Goal: Transaction & Acquisition: Purchase product/service

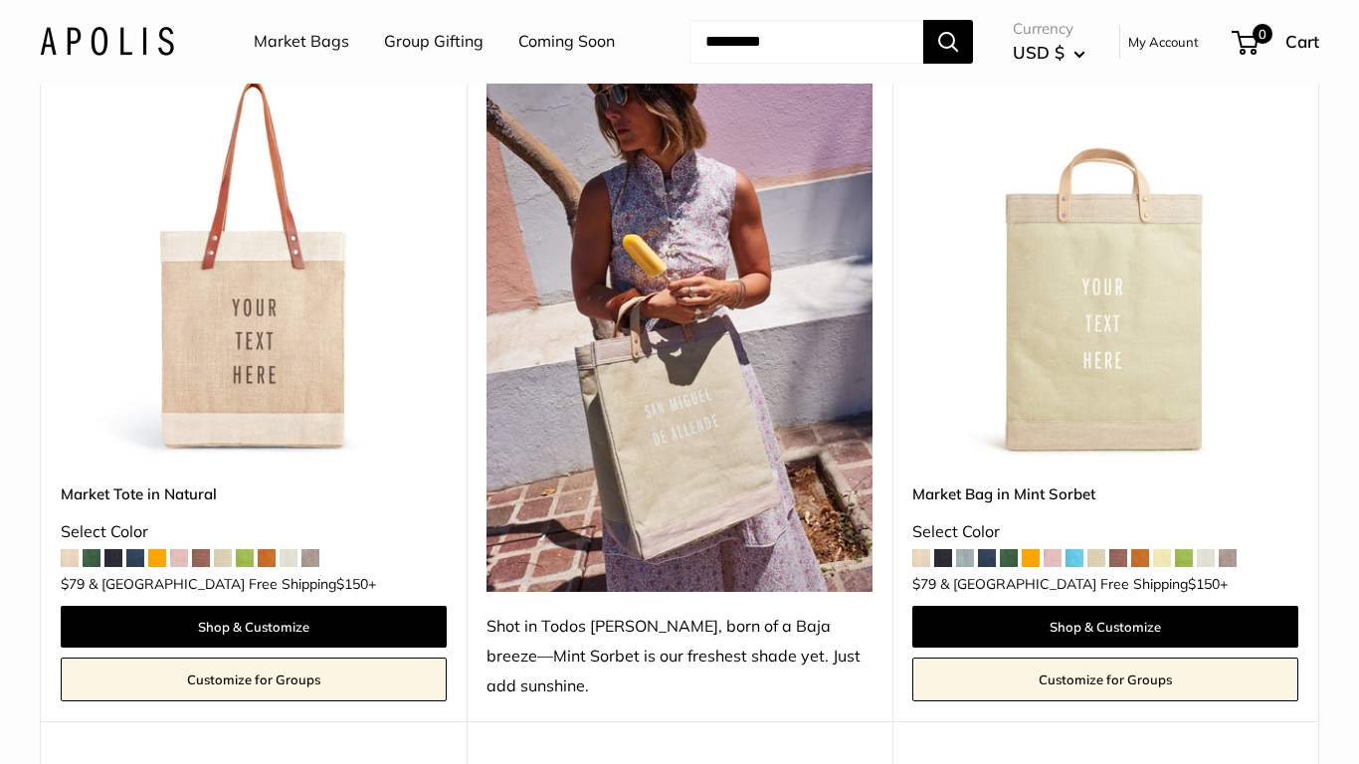
scroll to position [1030, 0]
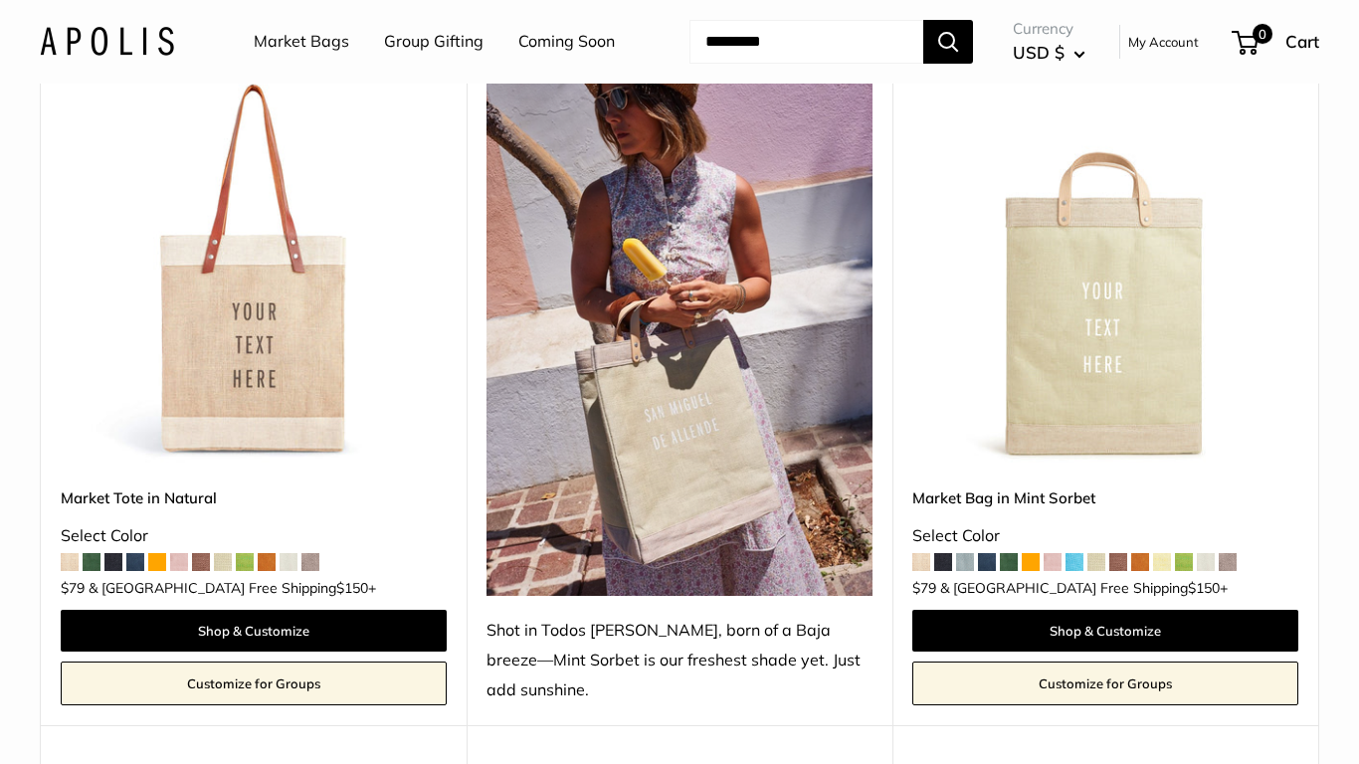
click at [0, 0] on img at bounding box center [0, 0] width 0 height 0
click at [508, 330] on img at bounding box center [680, 337] width 386 height 520
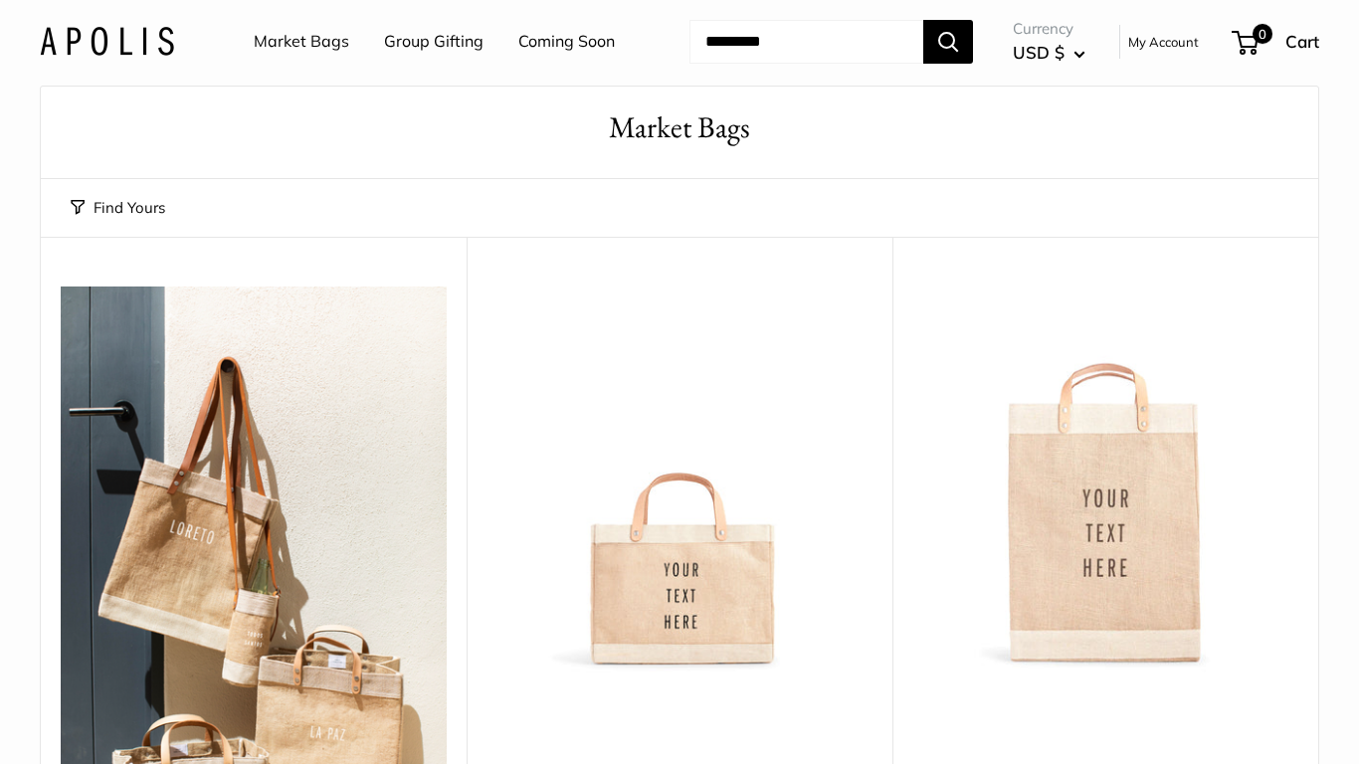
scroll to position [0, 0]
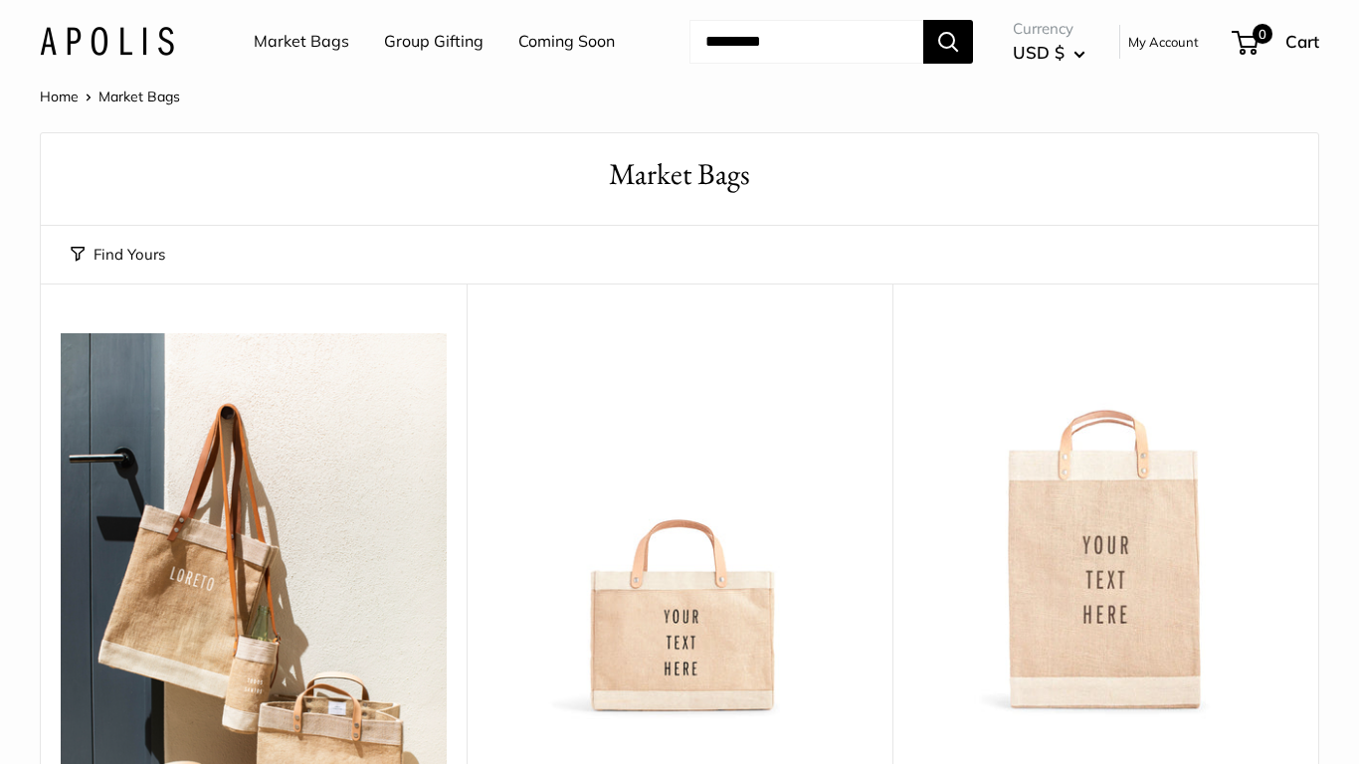
click at [300, 39] on link "Market Bags" at bounding box center [302, 42] width 96 height 30
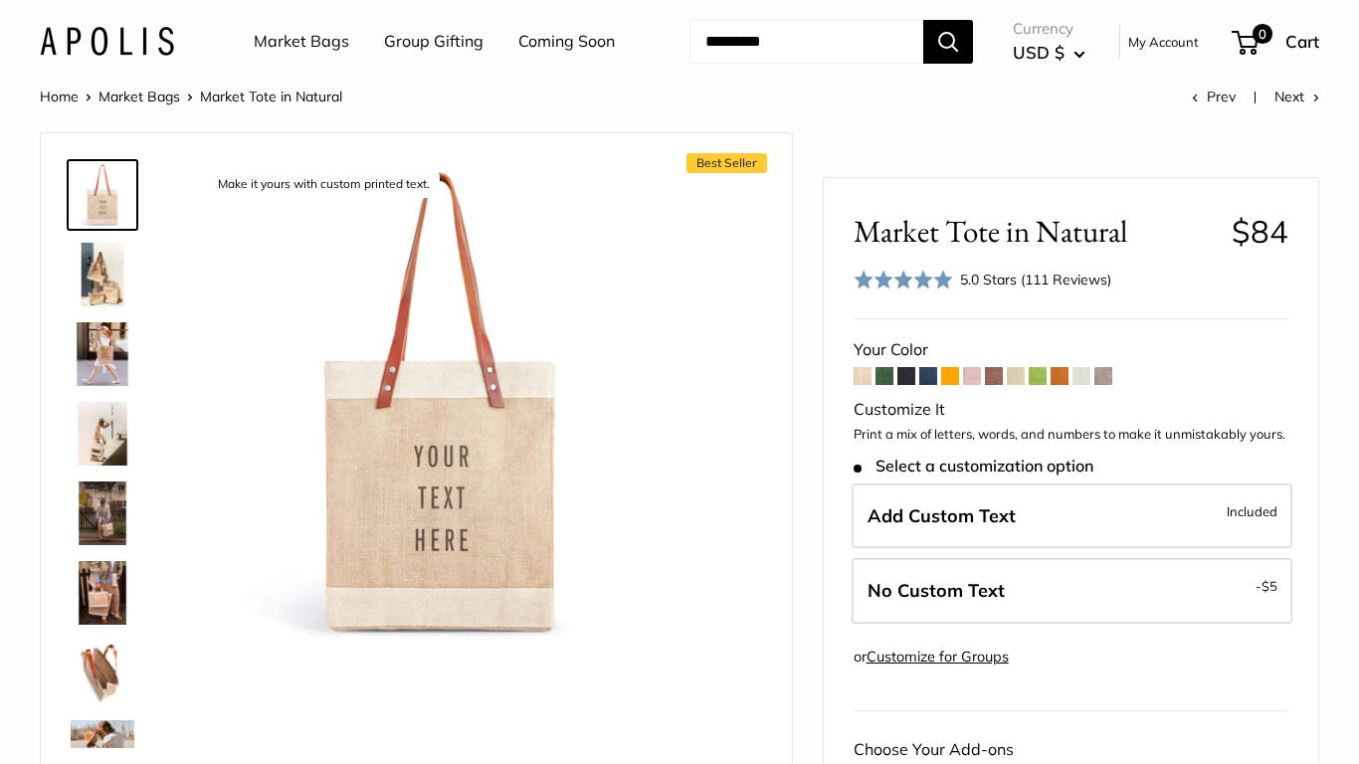
click at [104, 307] on img at bounding box center [103, 275] width 64 height 64
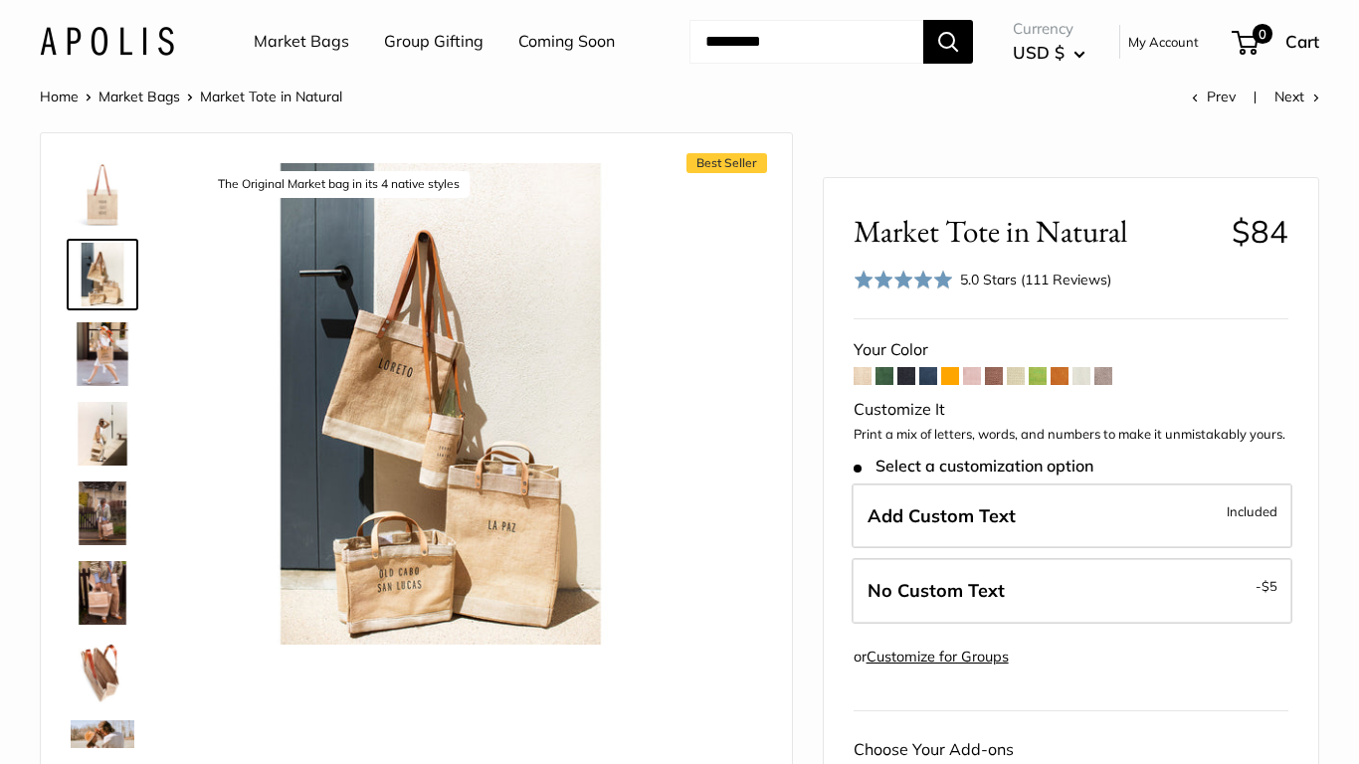
click at [109, 386] on img at bounding box center [103, 354] width 64 height 64
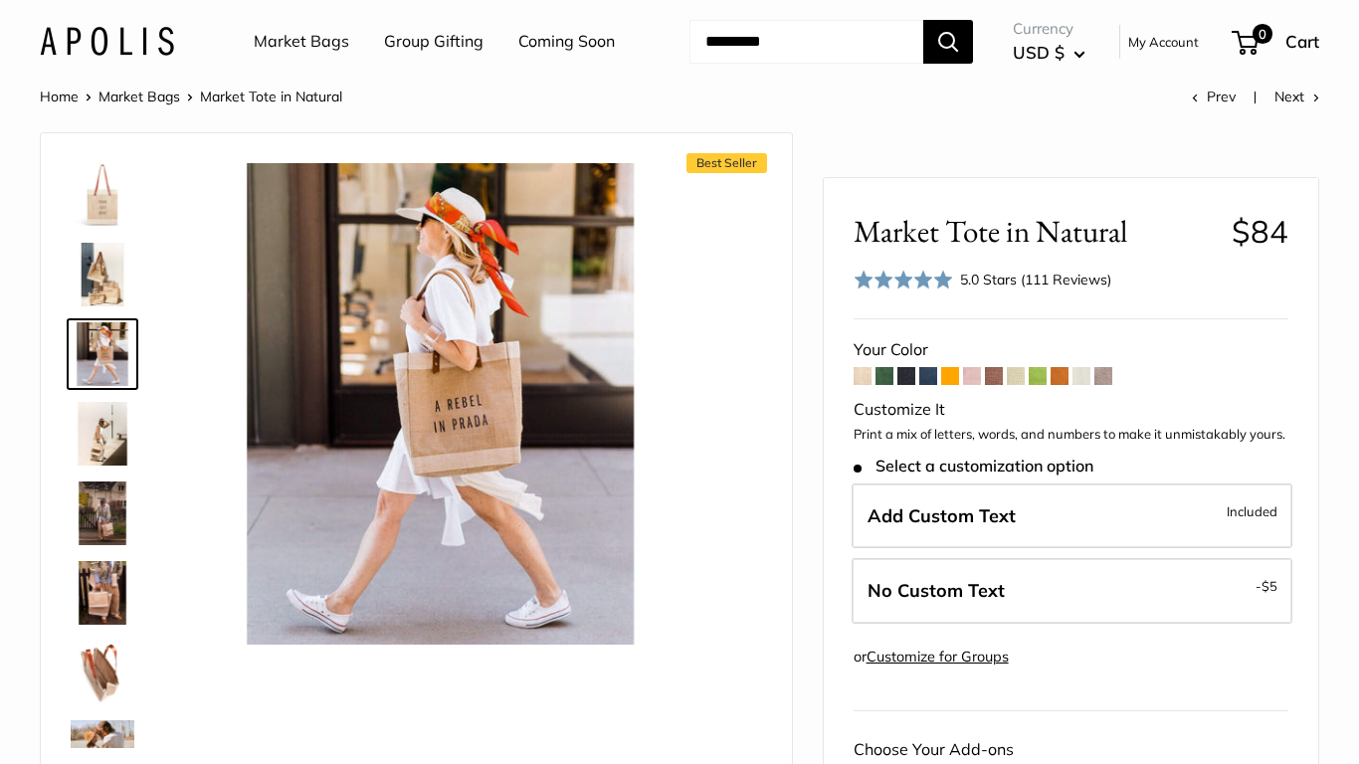
click at [107, 466] on img at bounding box center [103, 434] width 64 height 64
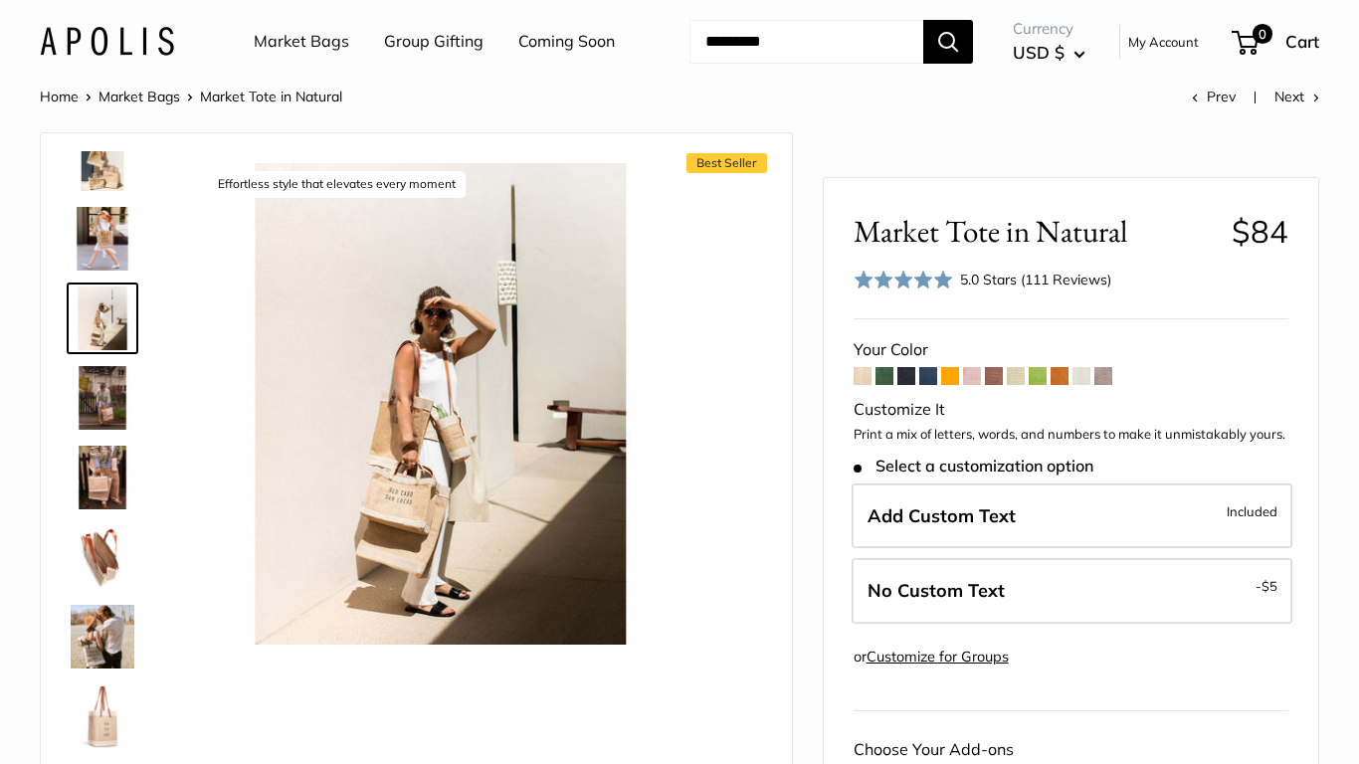
click at [107, 430] on img at bounding box center [103, 398] width 64 height 64
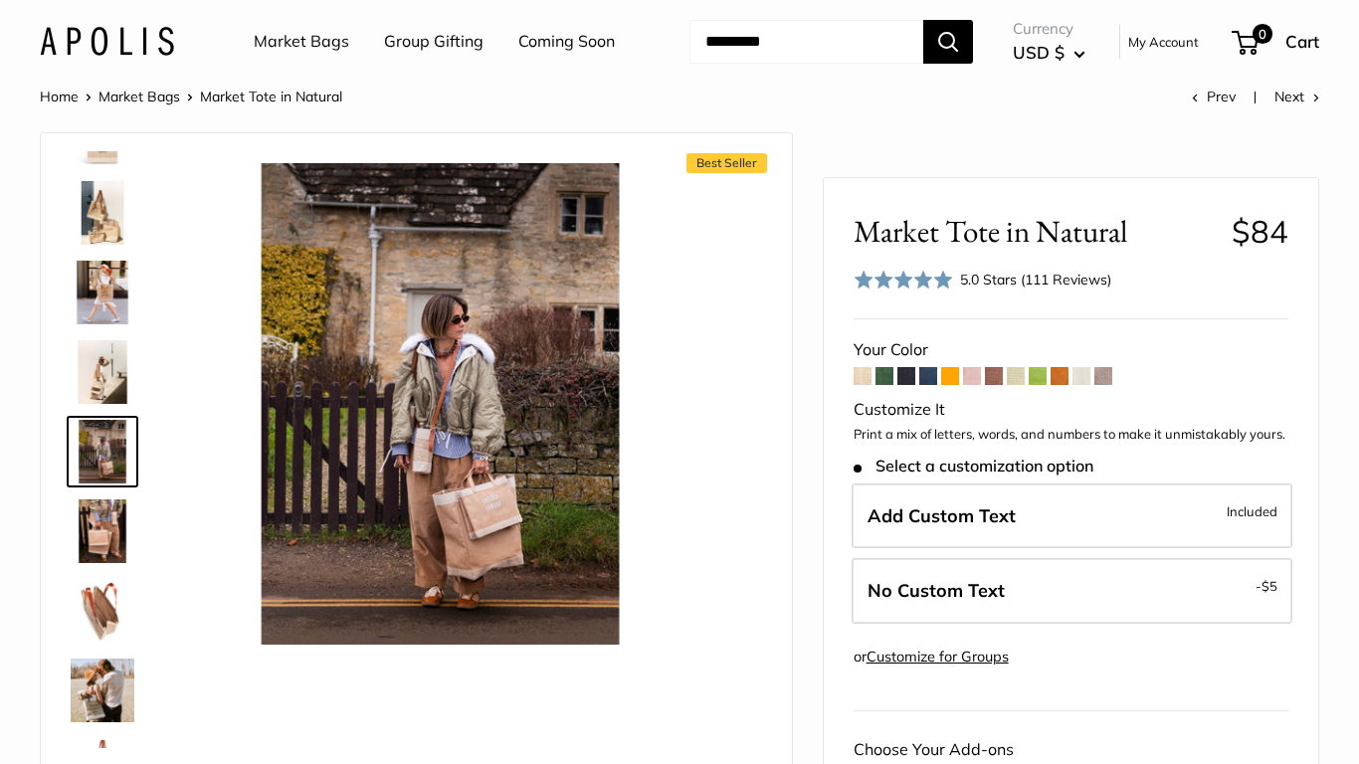
click at [102, 563] on img at bounding box center [103, 532] width 64 height 64
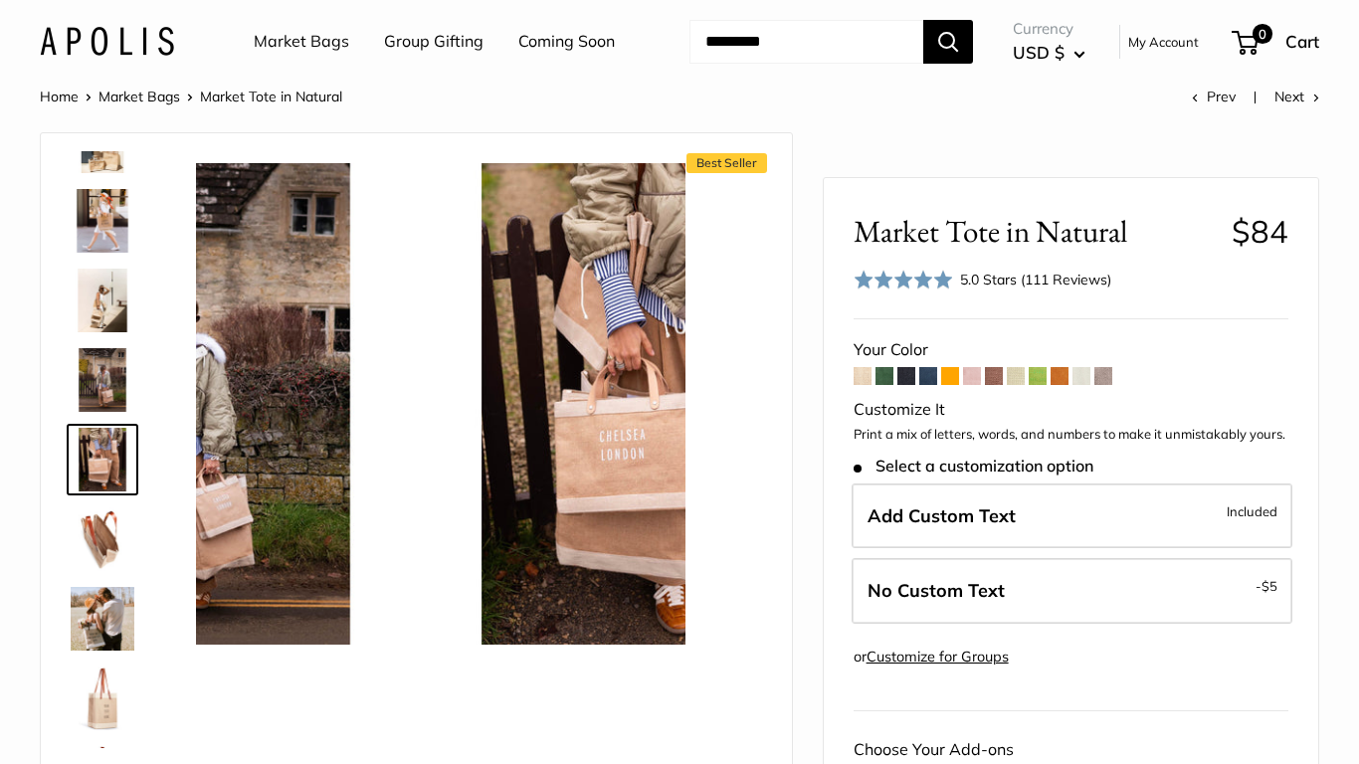
scroll to position [141, 0]
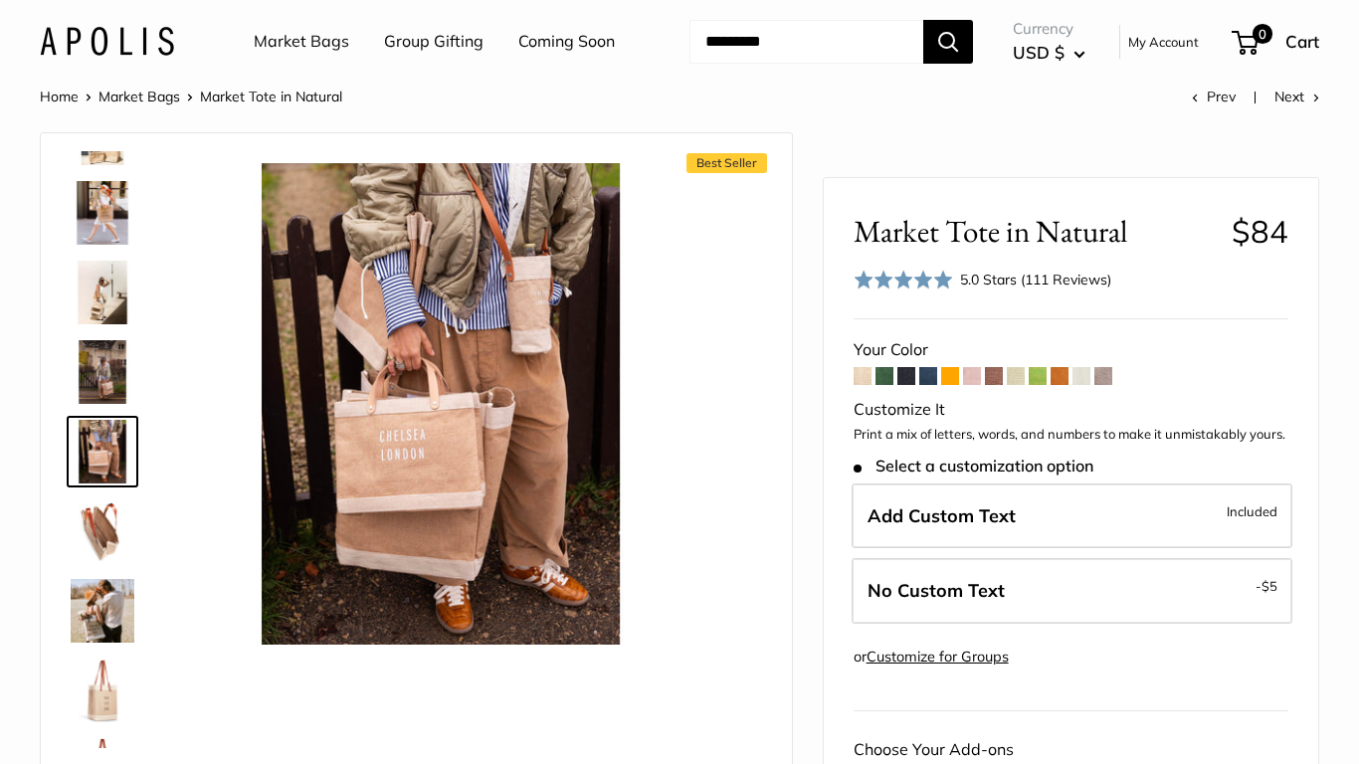
click at [109, 563] on img at bounding box center [103, 532] width 64 height 64
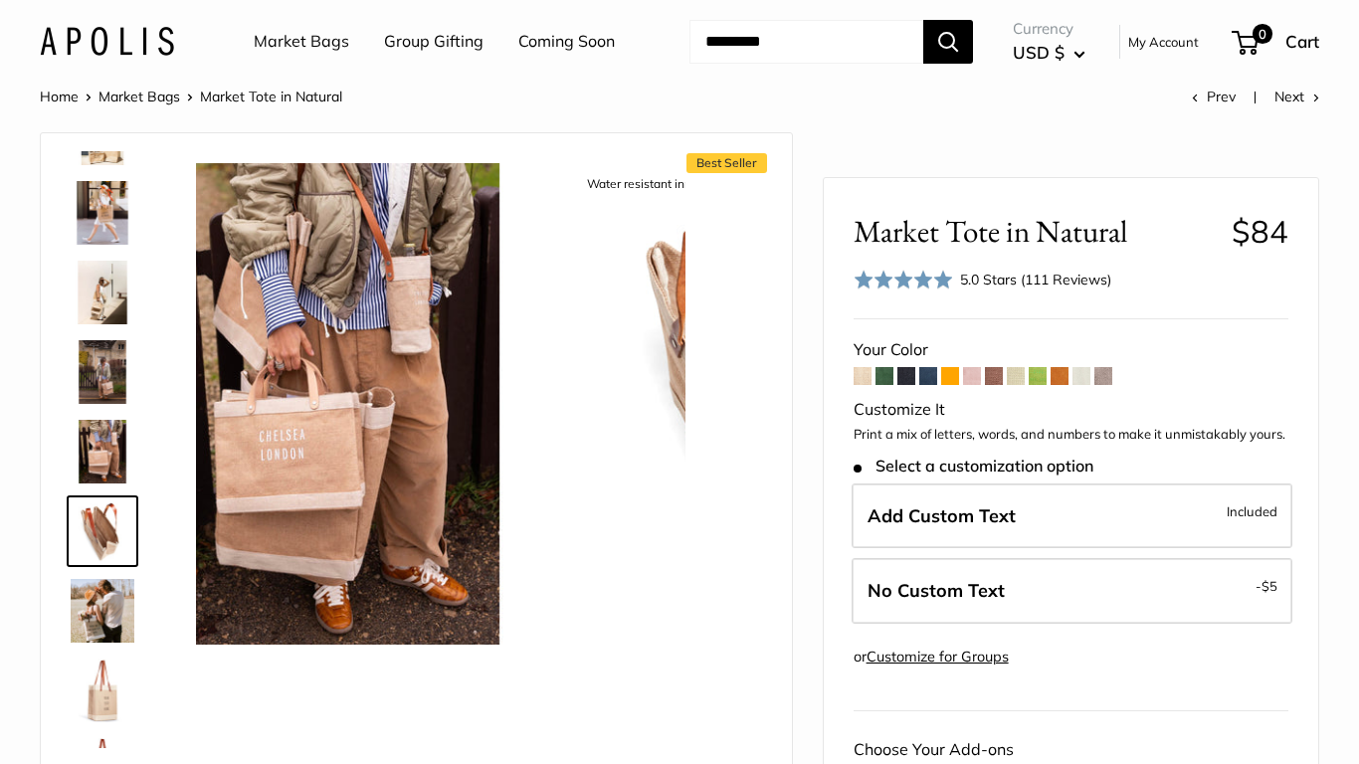
scroll to position [221, 0]
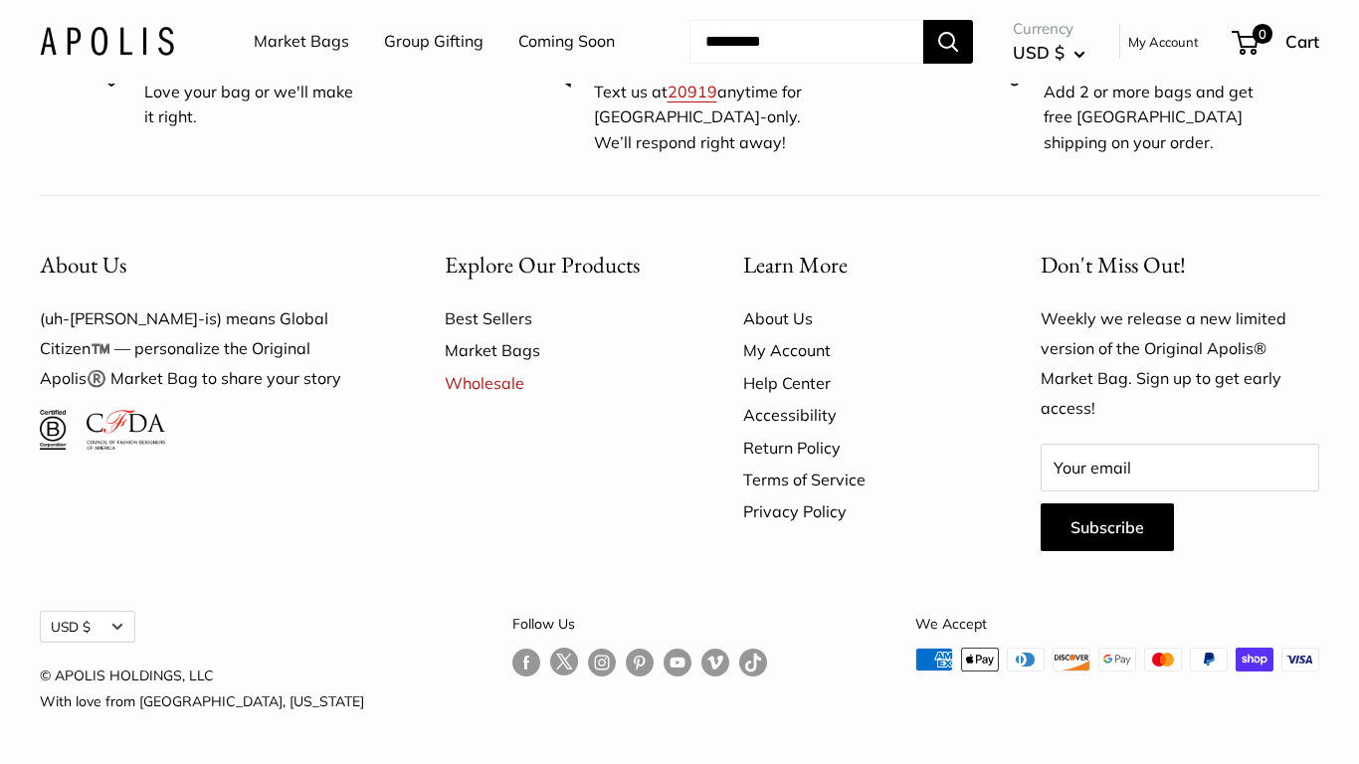
scroll to position [5572, 0]
click at [466, 319] on link "Best Sellers" at bounding box center [559, 319] width 229 height 32
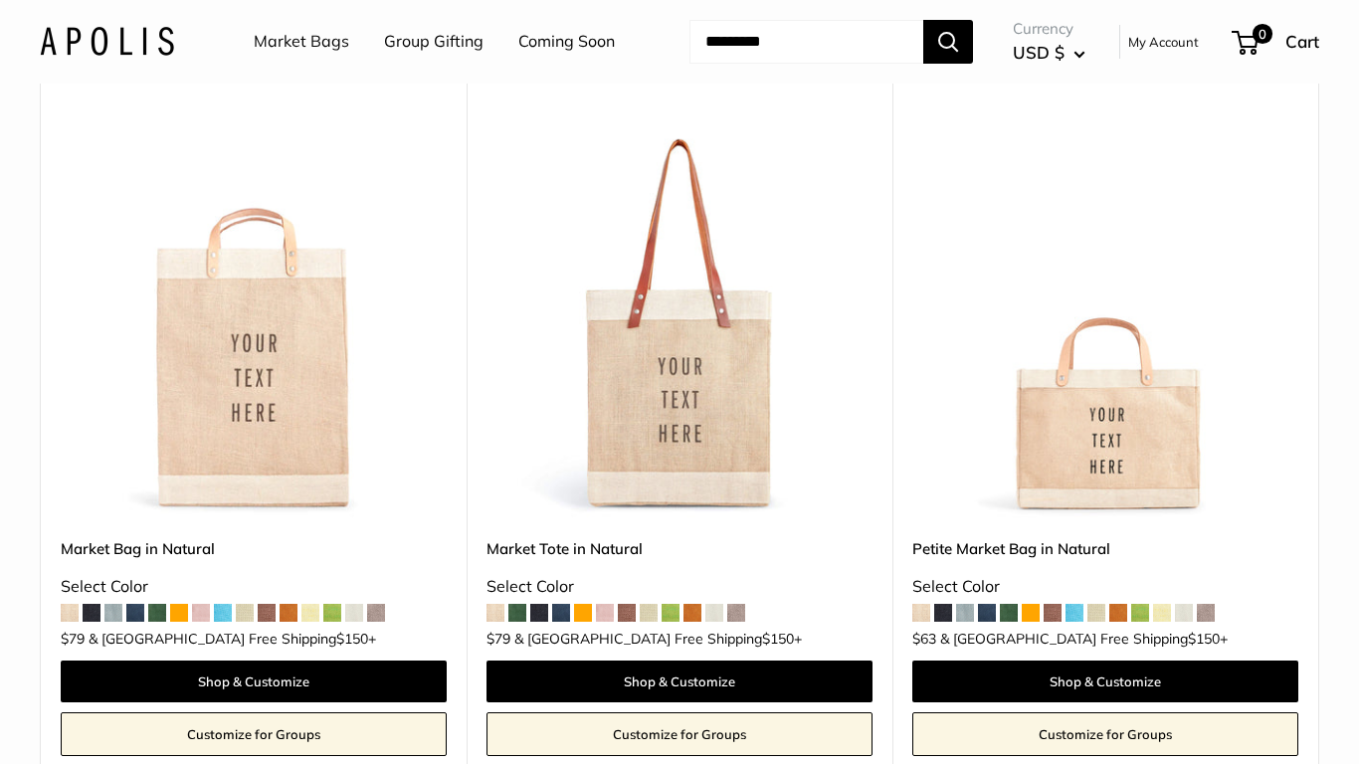
scroll to position [201, 0]
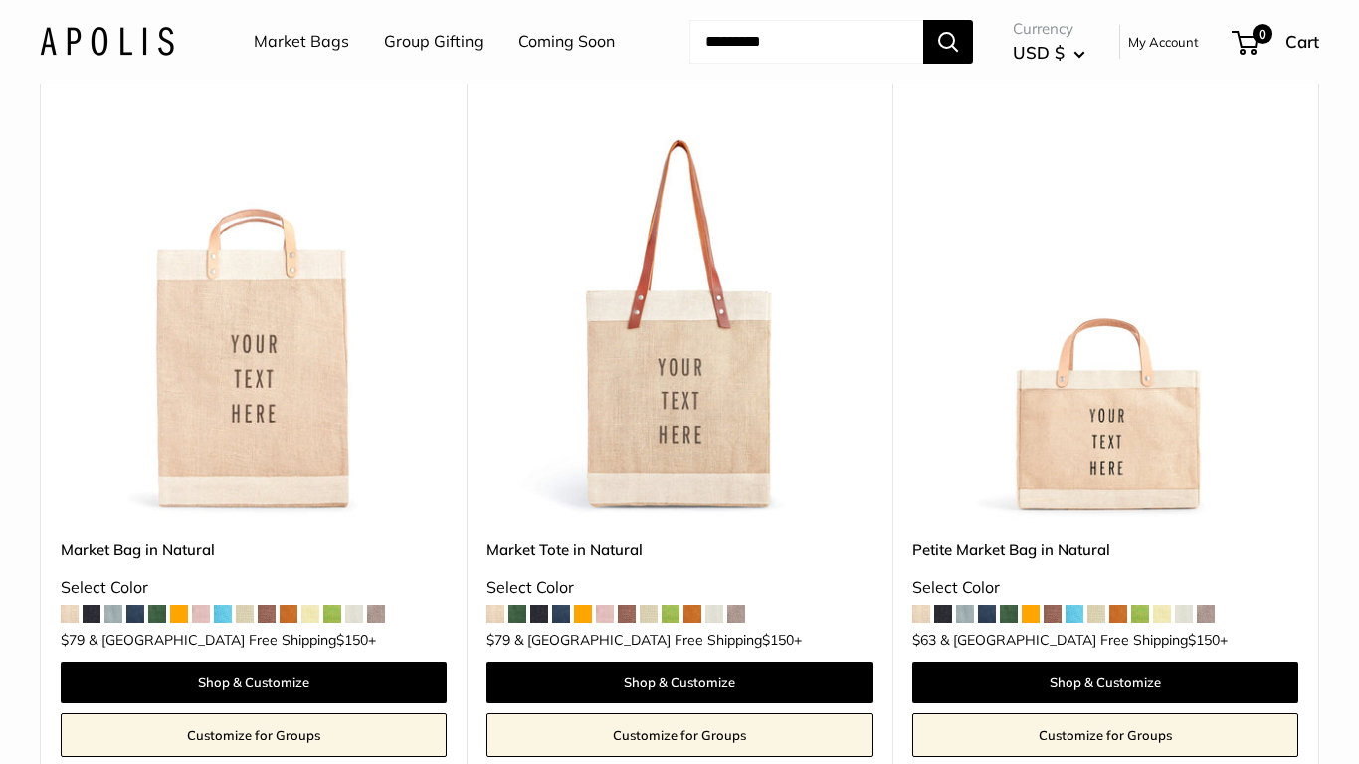
click at [0, 0] on img at bounding box center [0, 0] width 0 height 0
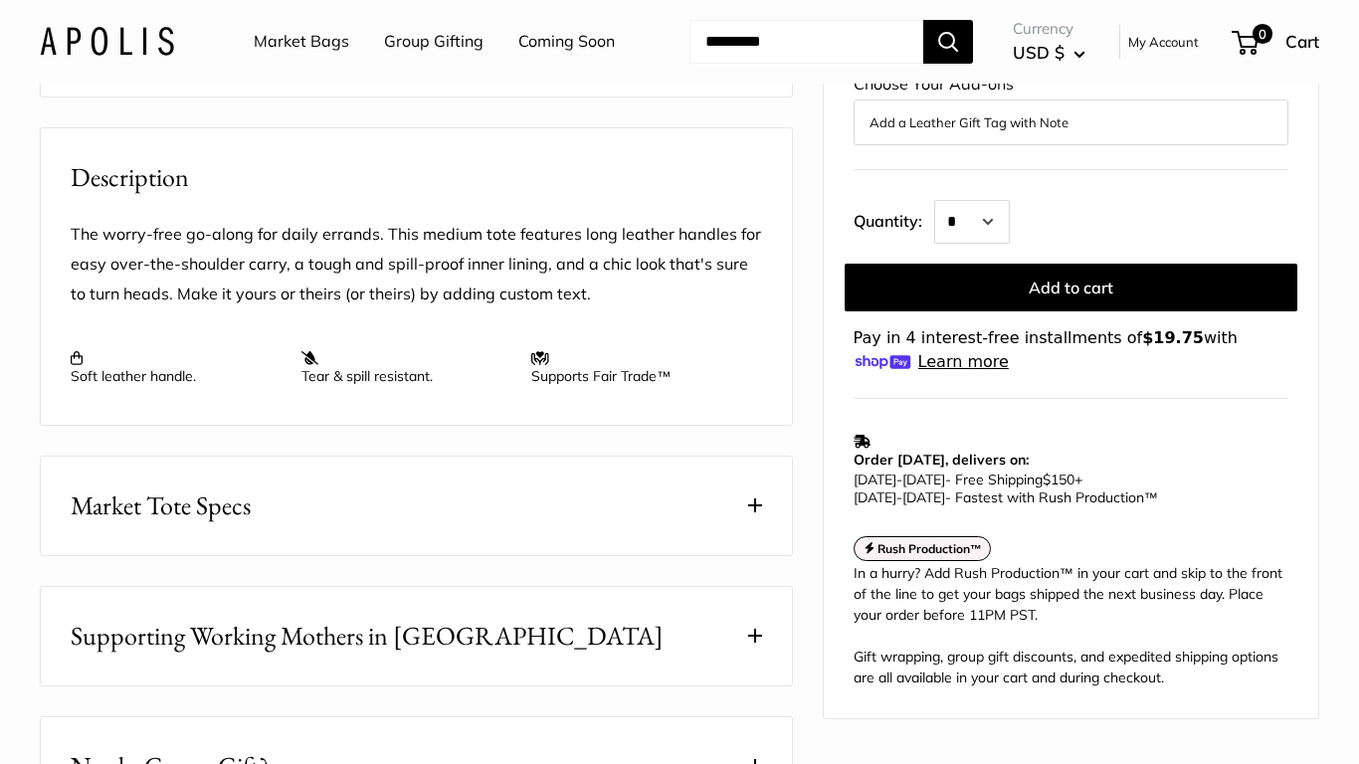
scroll to position [676, 0]
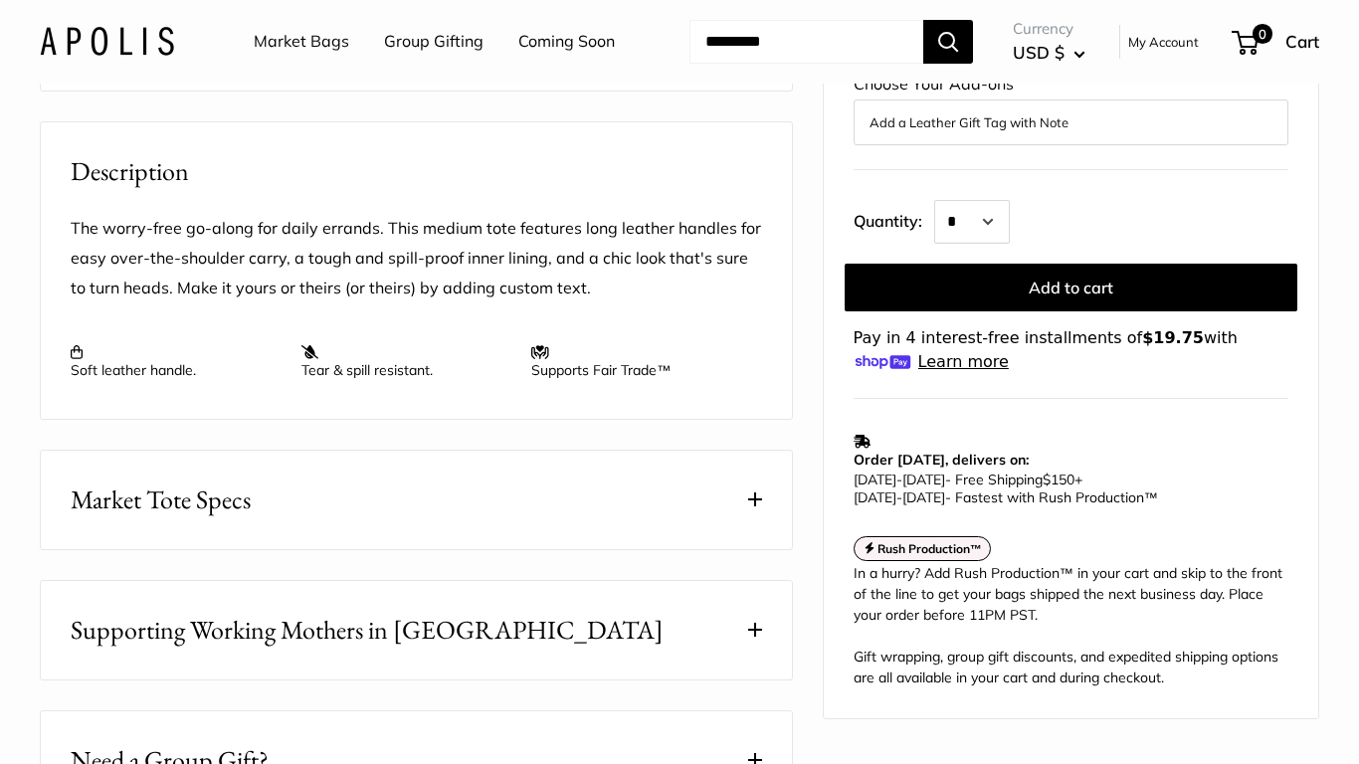
click at [488, 549] on button "Market Tote Specs" at bounding box center [416, 500] width 751 height 99
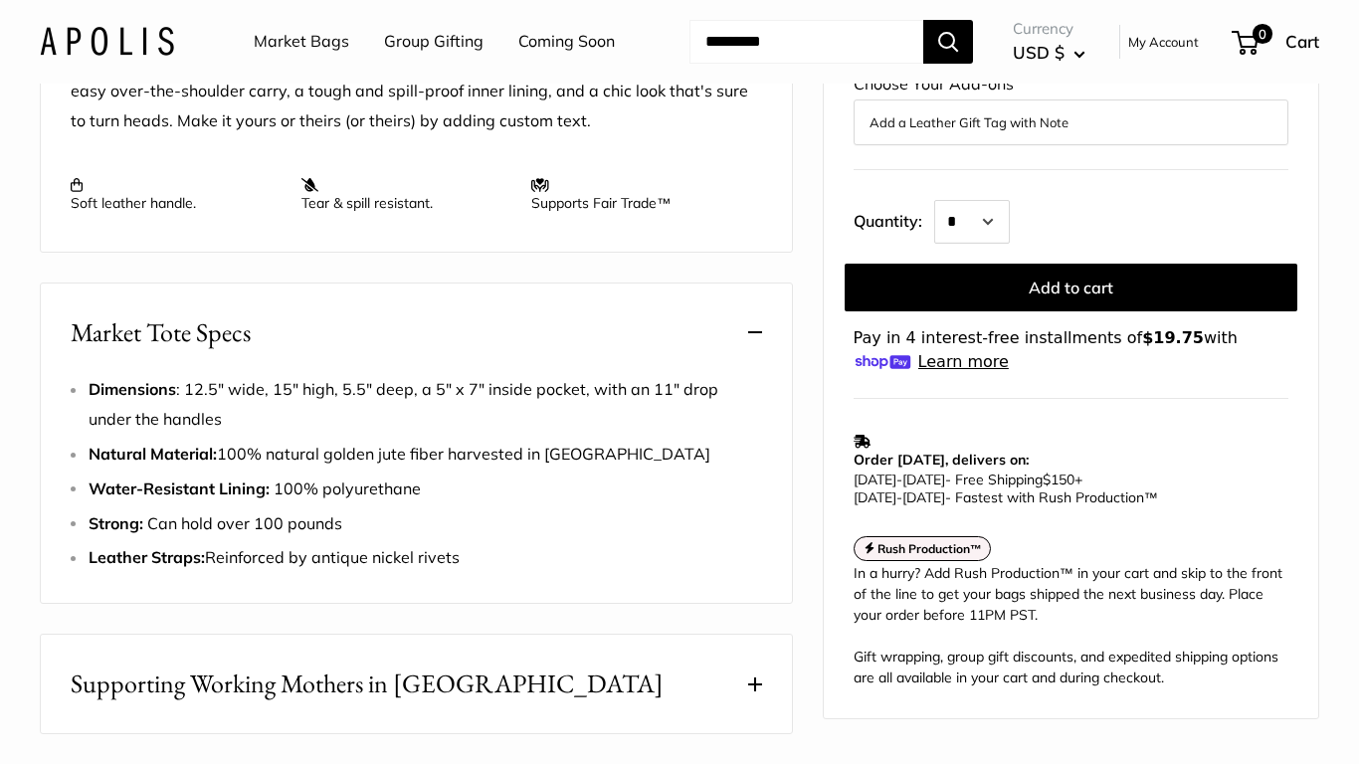
scroll to position [851, 0]
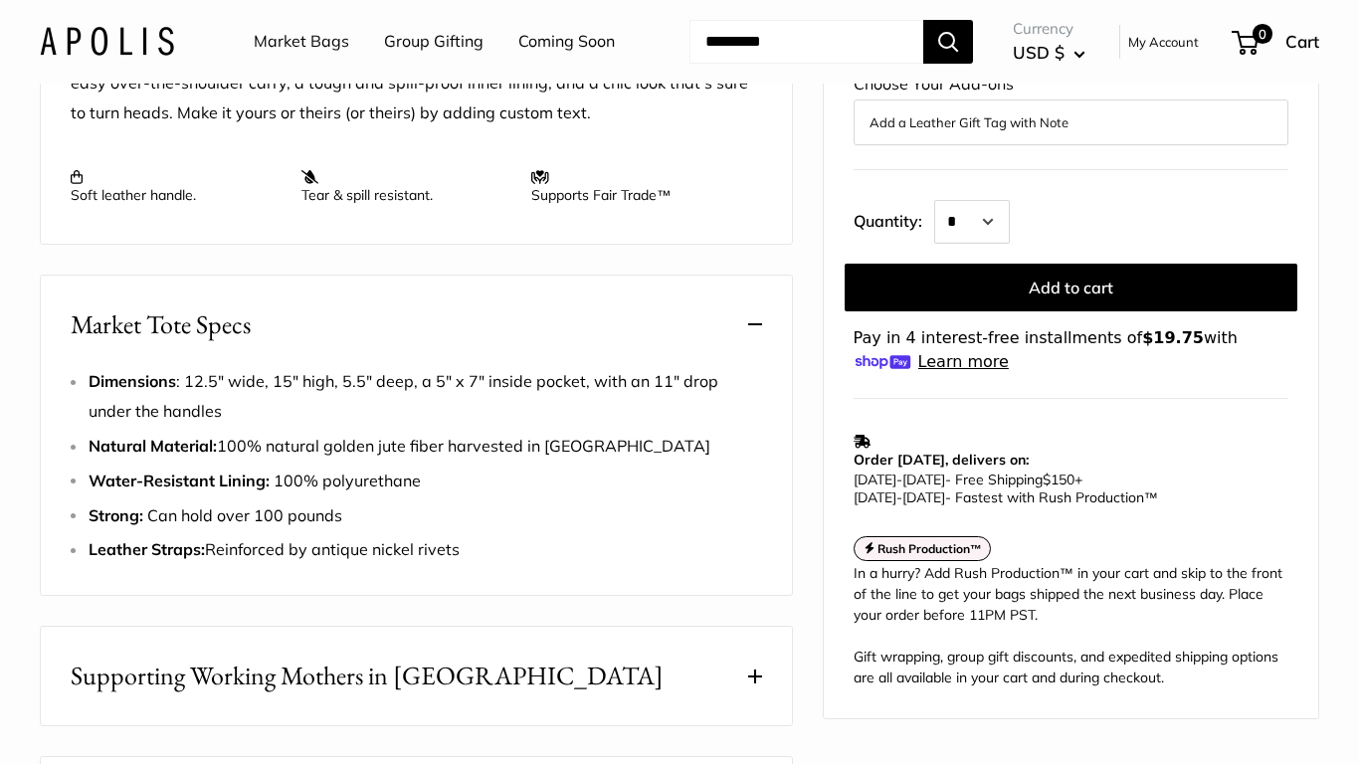
click at [769, 374] on button "Market Tote Specs" at bounding box center [416, 325] width 751 height 99
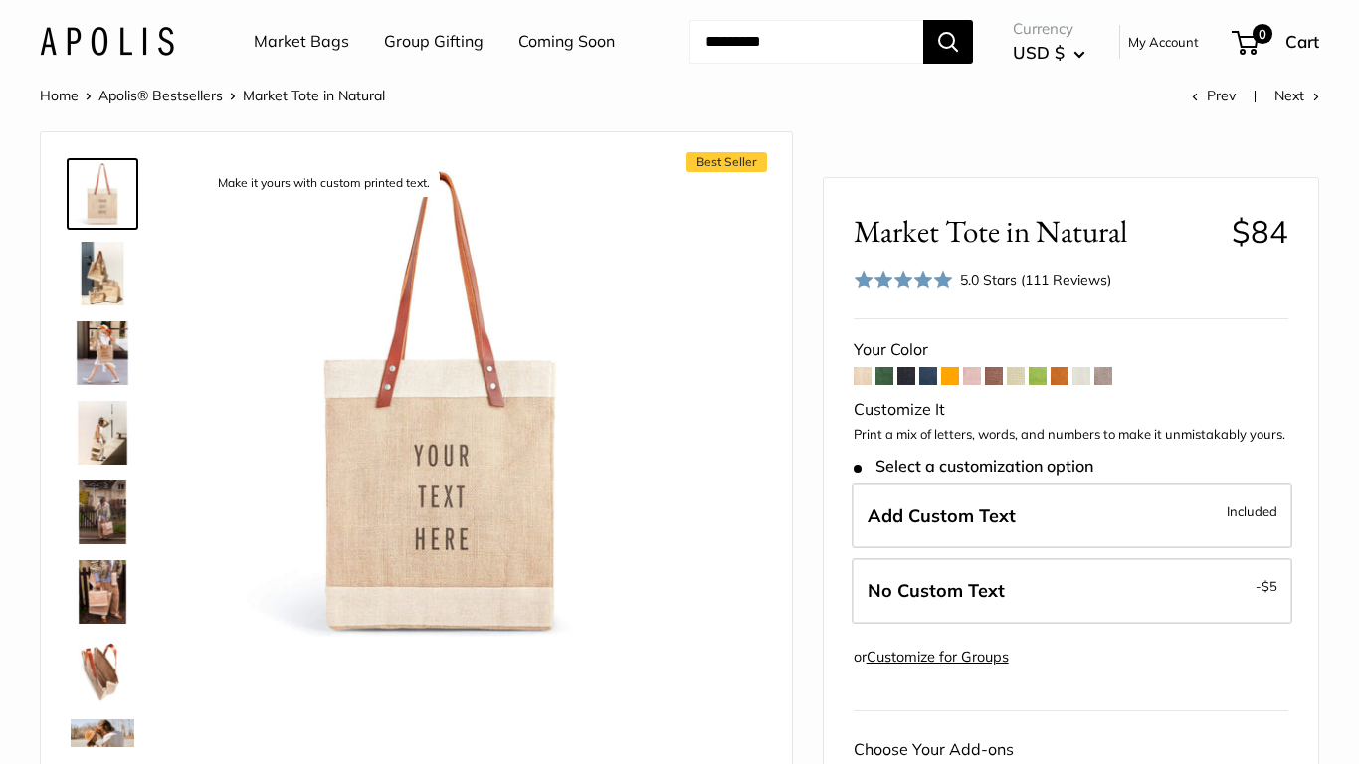
scroll to position [0, 0]
click at [933, 385] on span at bounding box center [929, 376] width 18 height 18
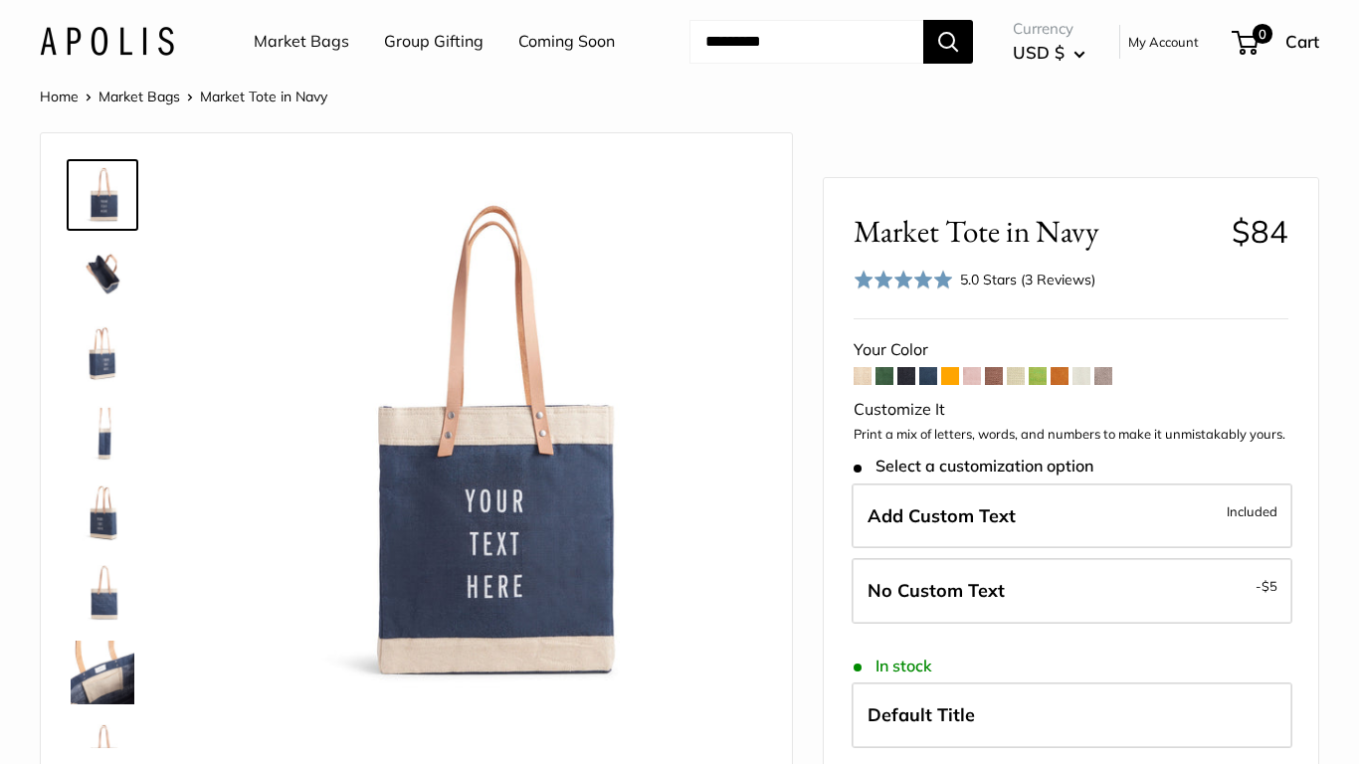
click at [866, 385] on span at bounding box center [863, 376] width 18 height 18
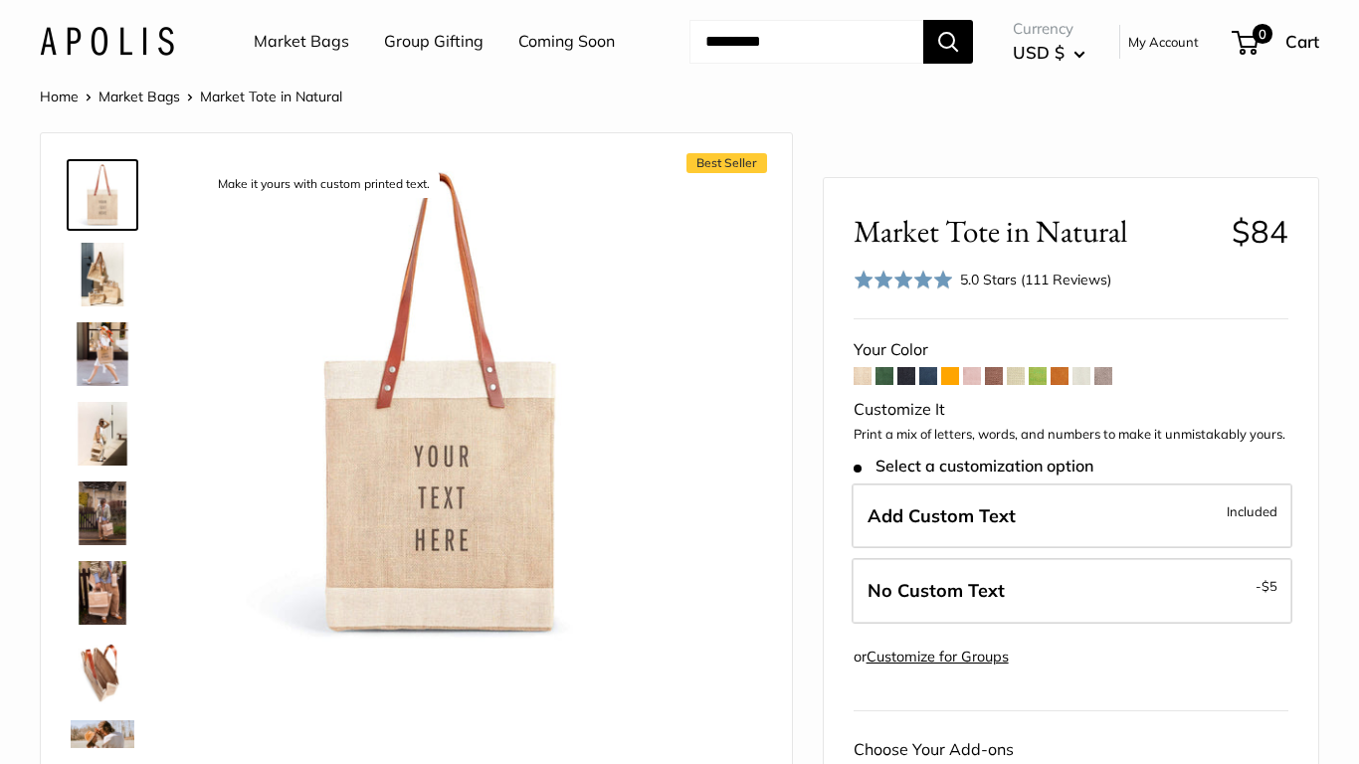
click at [971, 385] on span at bounding box center [972, 376] width 18 height 18
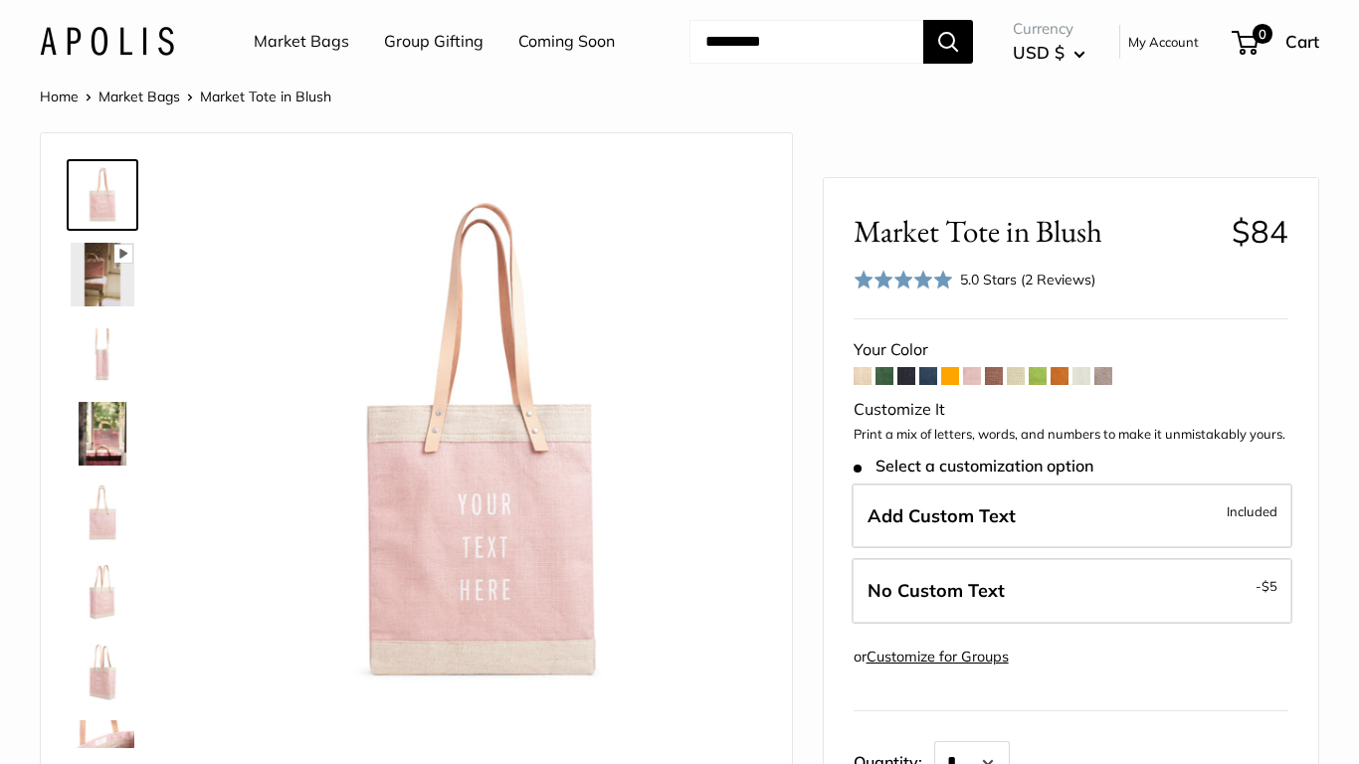
click at [865, 385] on span at bounding box center [863, 376] width 18 height 18
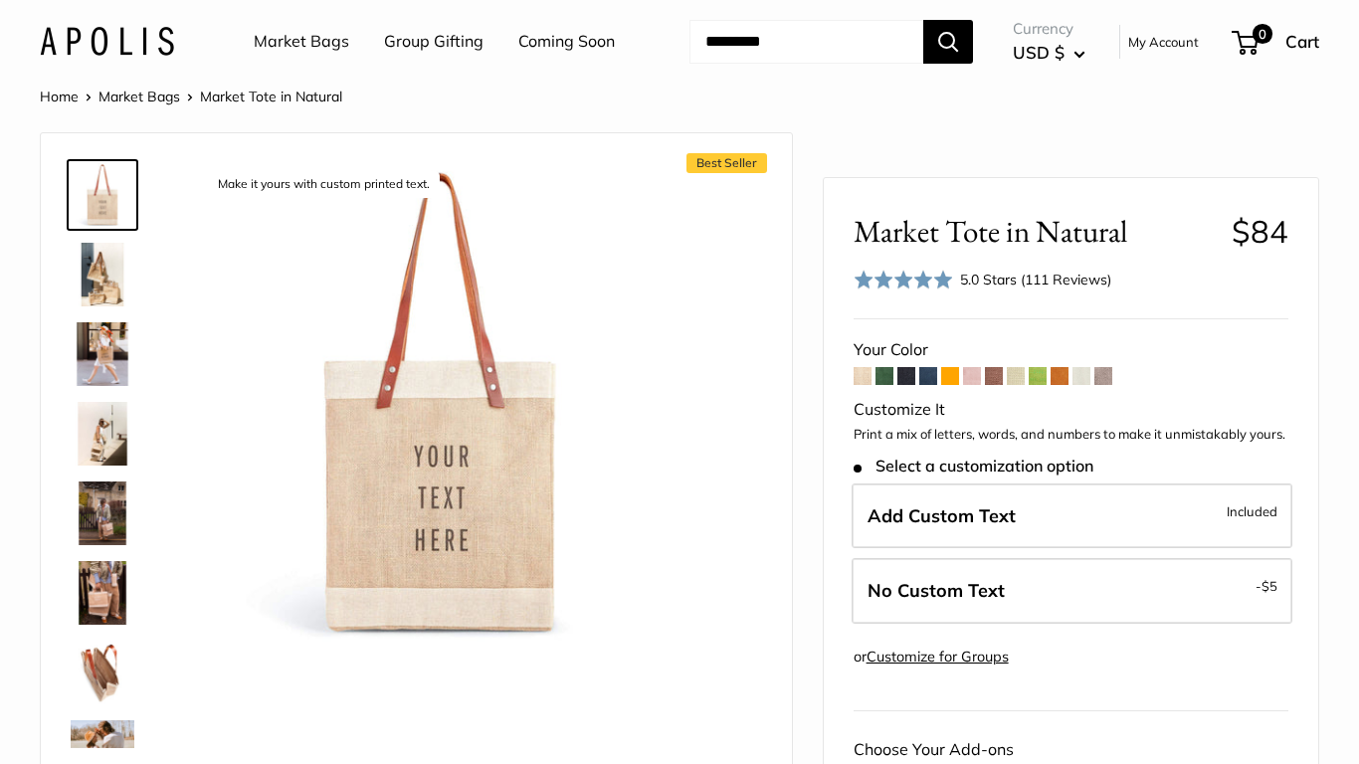
click at [885, 385] on span at bounding box center [885, 376] width 18 height 18
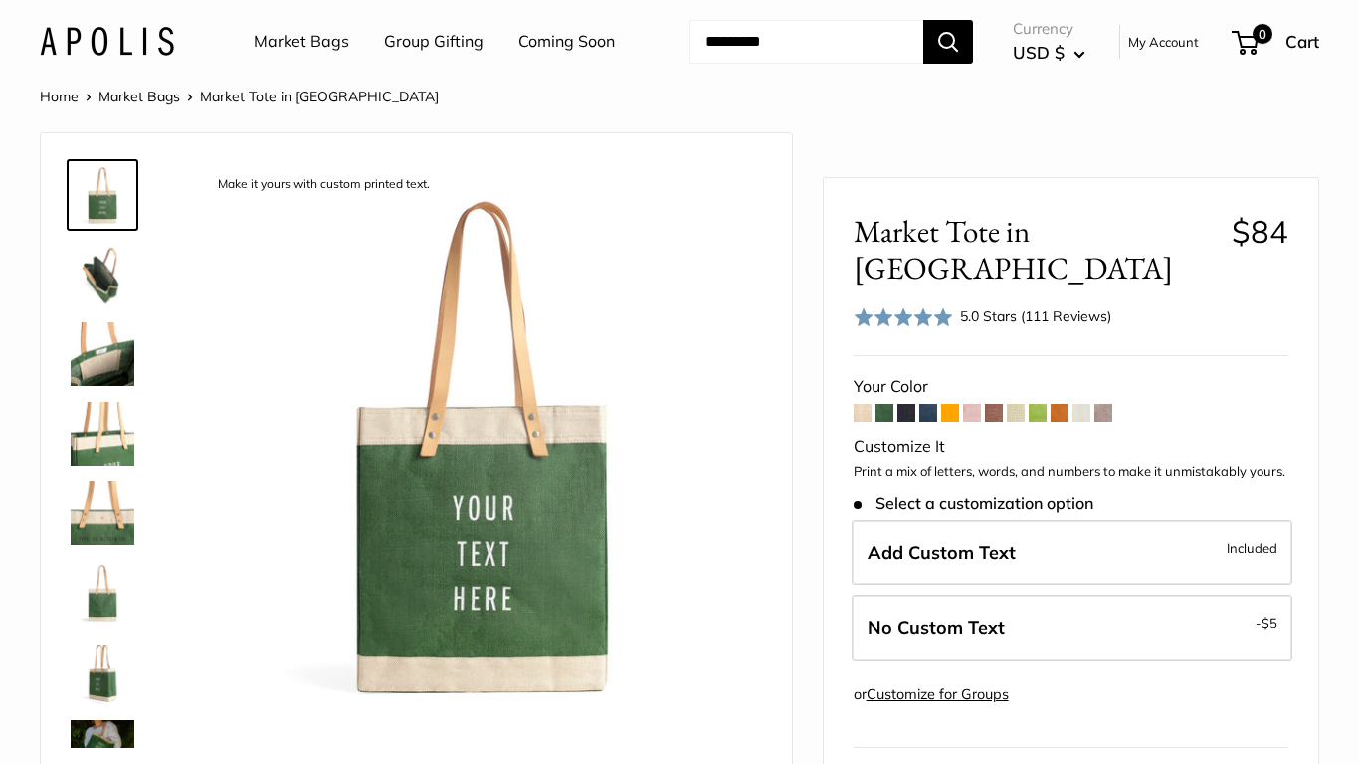
click at [910, 404] on span at bounding box center [907, 413] width 18 height 18
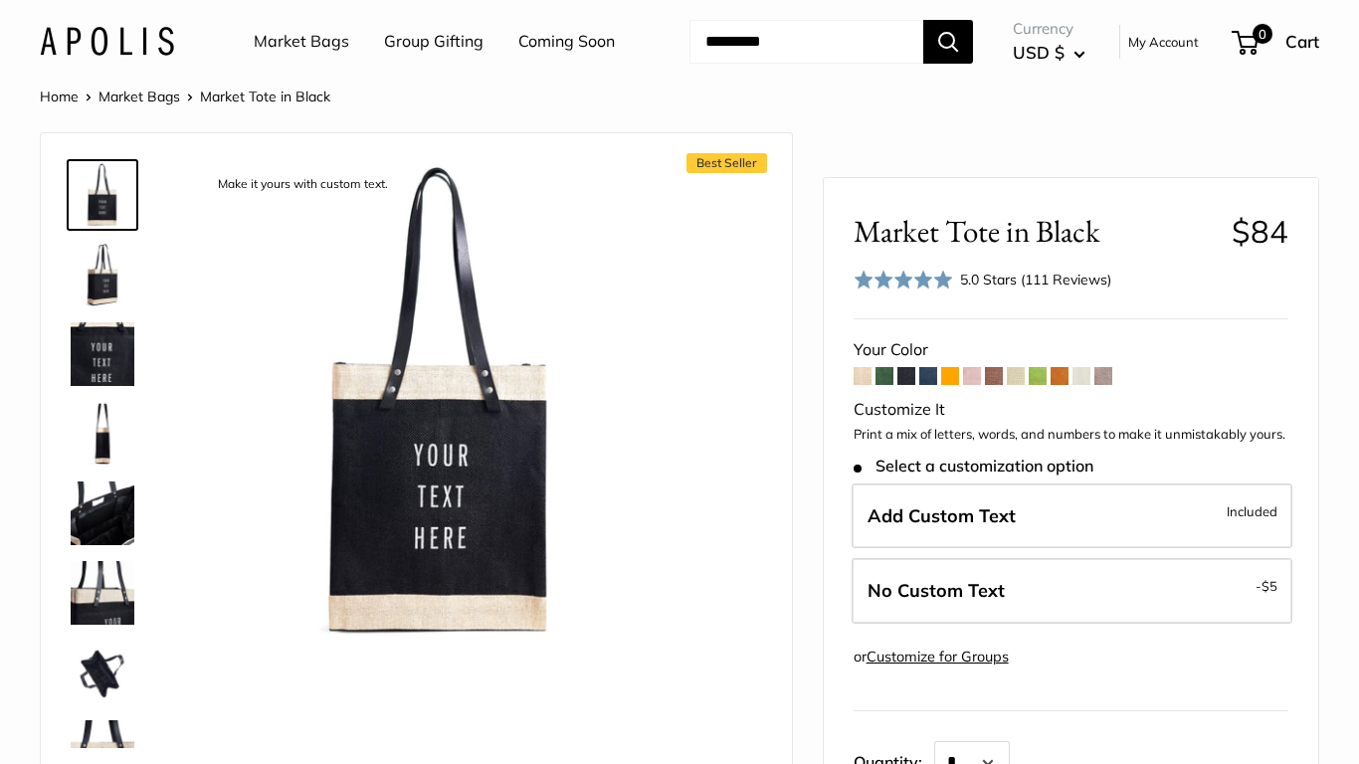
click at [950, 385] on span at bounding box center [950, 376] width 18 height 18
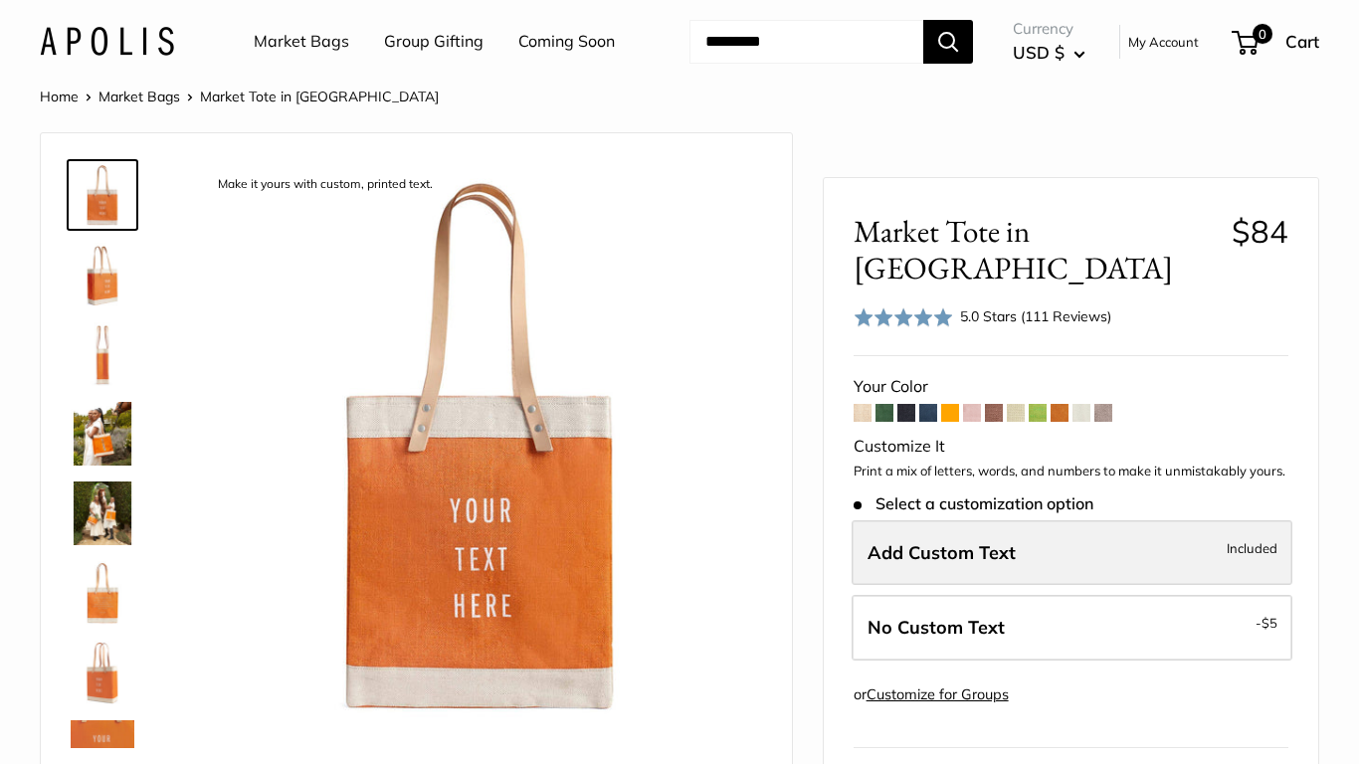
click at [992, 541] on span "Add Custom Text" at bounding box center [942, 552] width 148 height 23
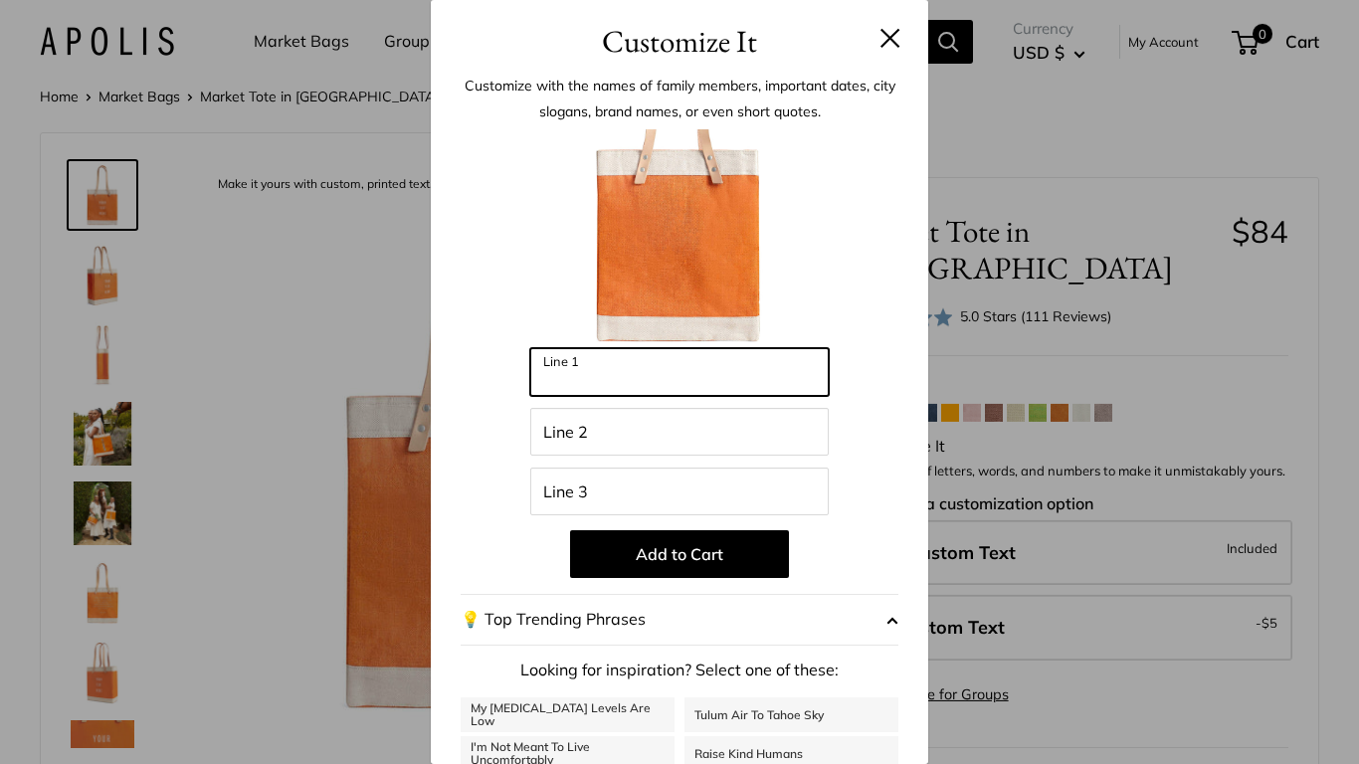
click at [742, 378] on input "Line 1" at bounding box center [679, 372] width 299 height 48
click at [893, 39] on button at bounding box center [891, 38] width 20 height 20
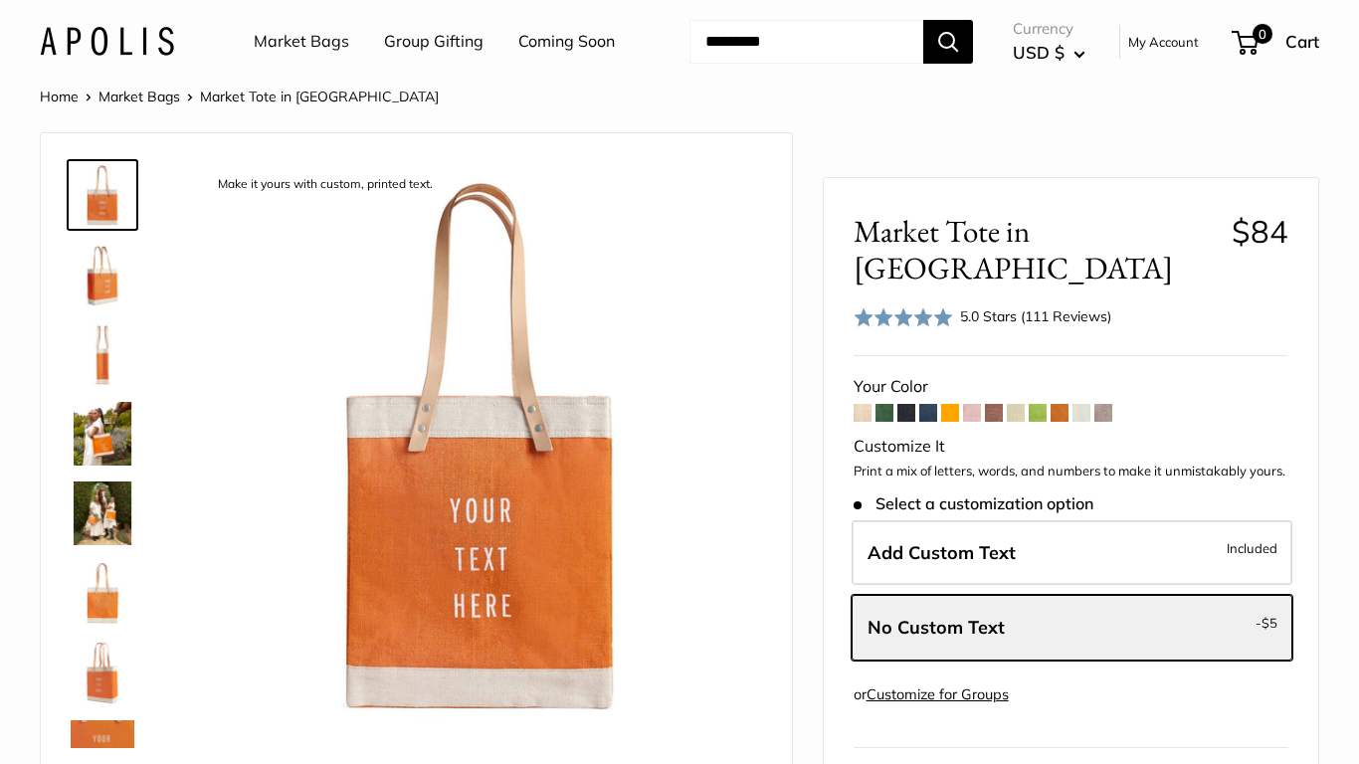
click at [104, 466] on img at bounding box center [103, 434] width 64 height 64
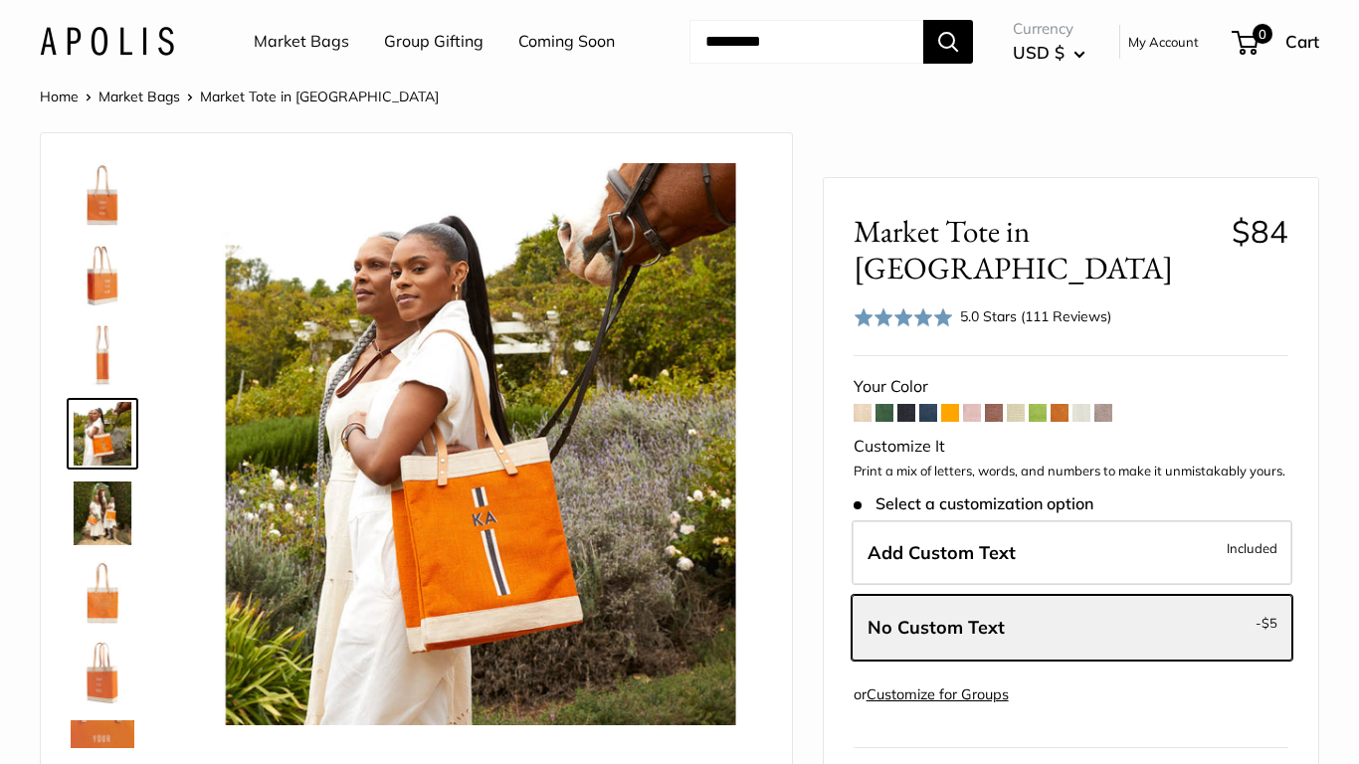
click at [100, 545] on img at bounding box center [103, 514] width 64 height 64
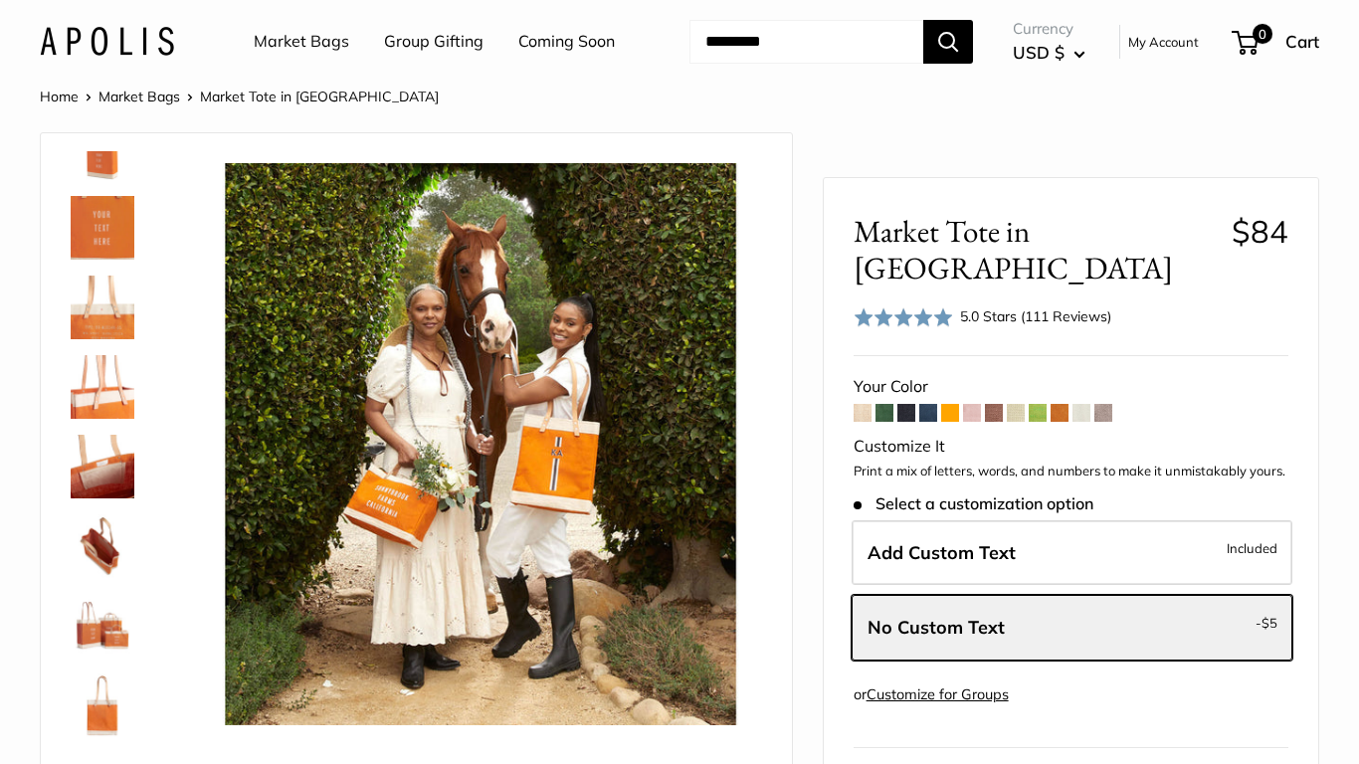
scroll to position [525, 0]
click at [106, 577] on img at bounding box center [103, 546] width 64 height 64
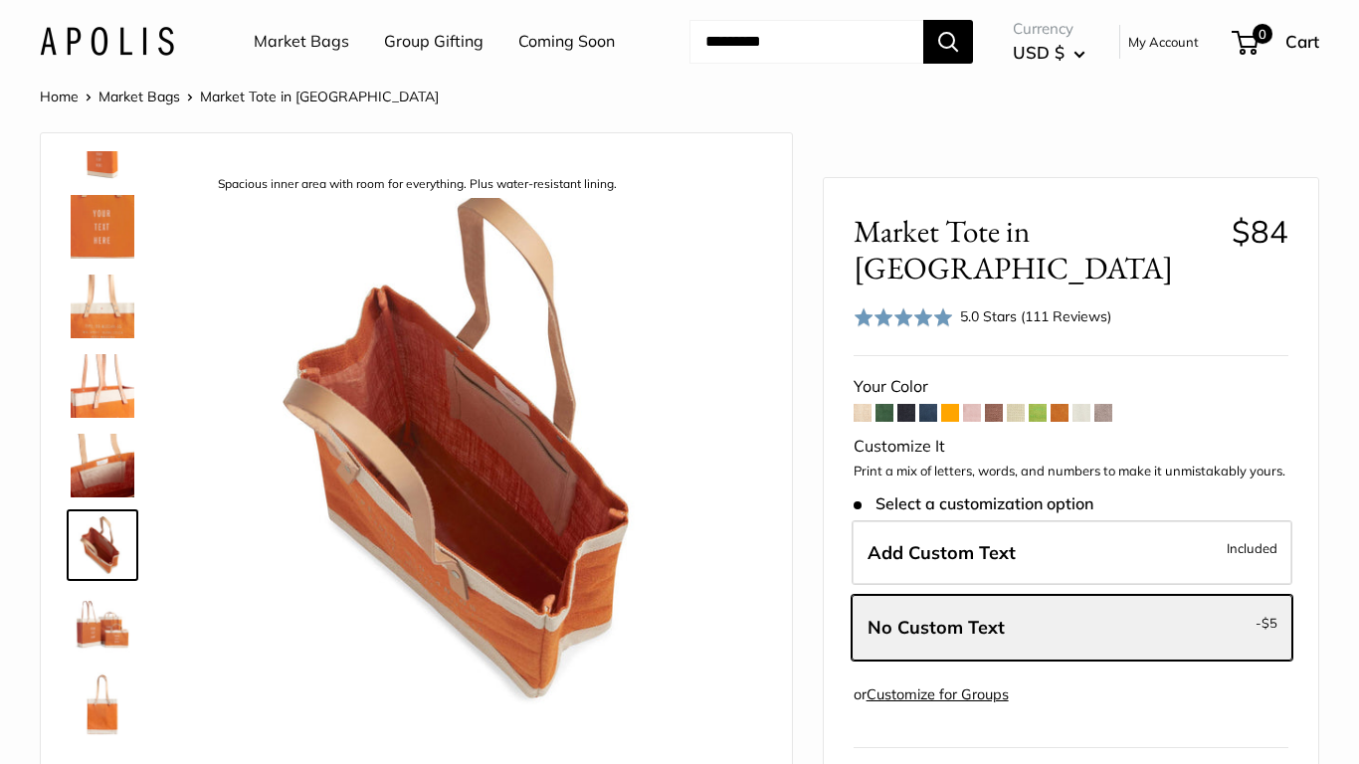
click at [112, 56] on img at bounding box center [107, 41] width 134 height 29
